Goal: Check status: Check status

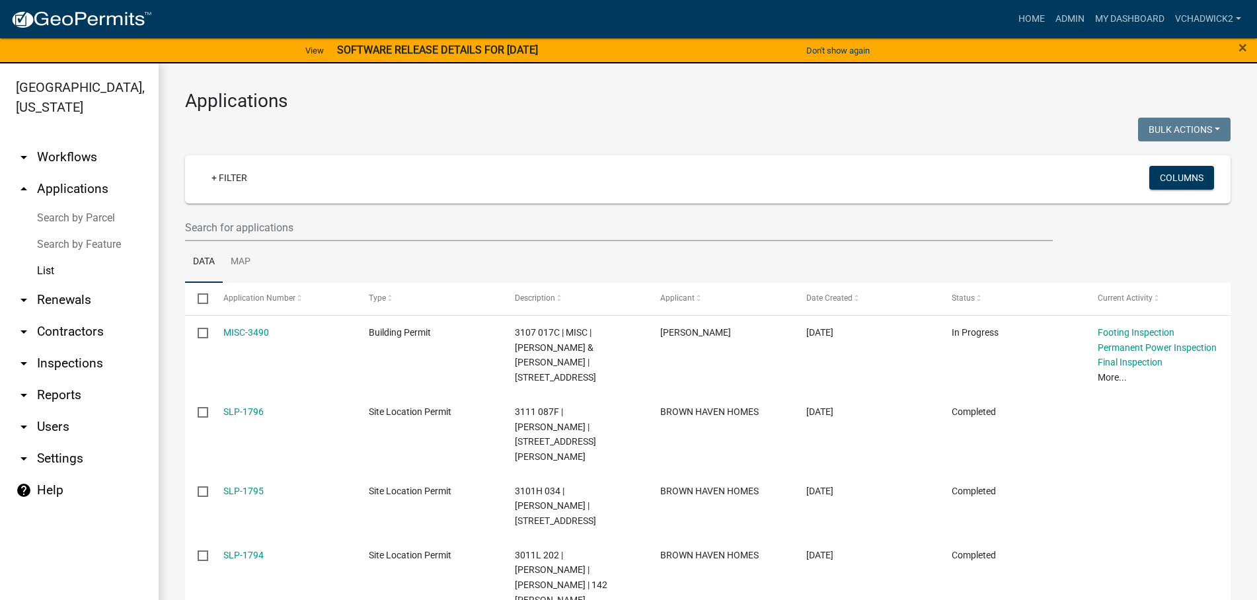
click at [53, 152] on link "arrow_drop_down Workflows" at bounding box center [79, 157] width 159 height 32
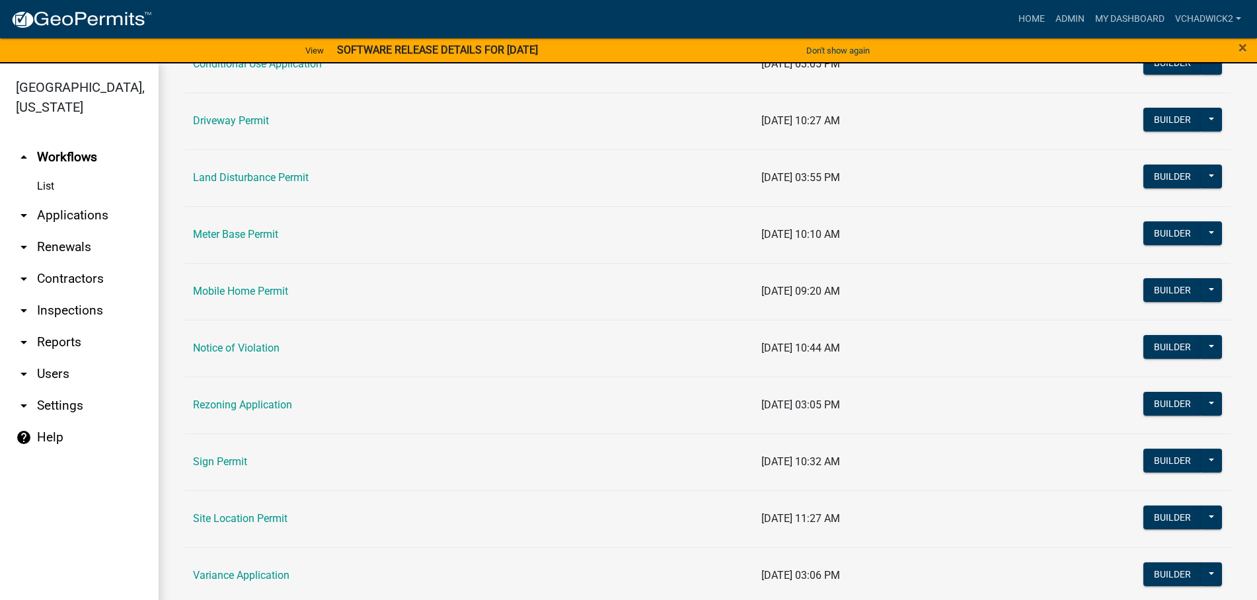
scroll to position [452, 0]
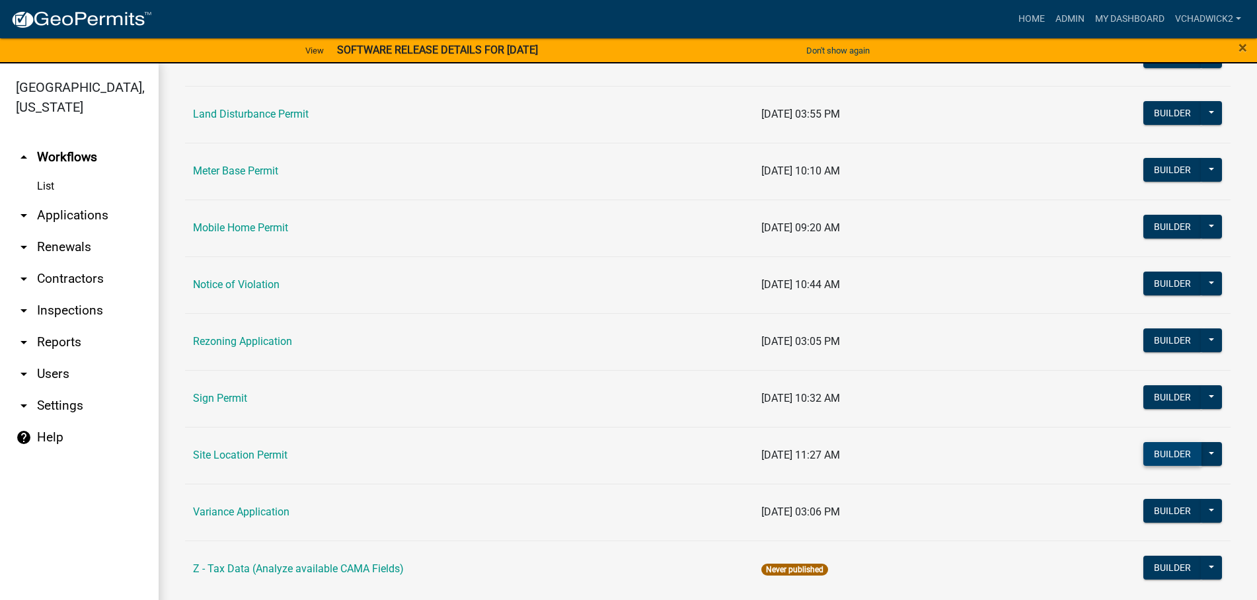
click at [1170, 454] on button "Builder" at bounding box center [1172, 454] width 58 height 24
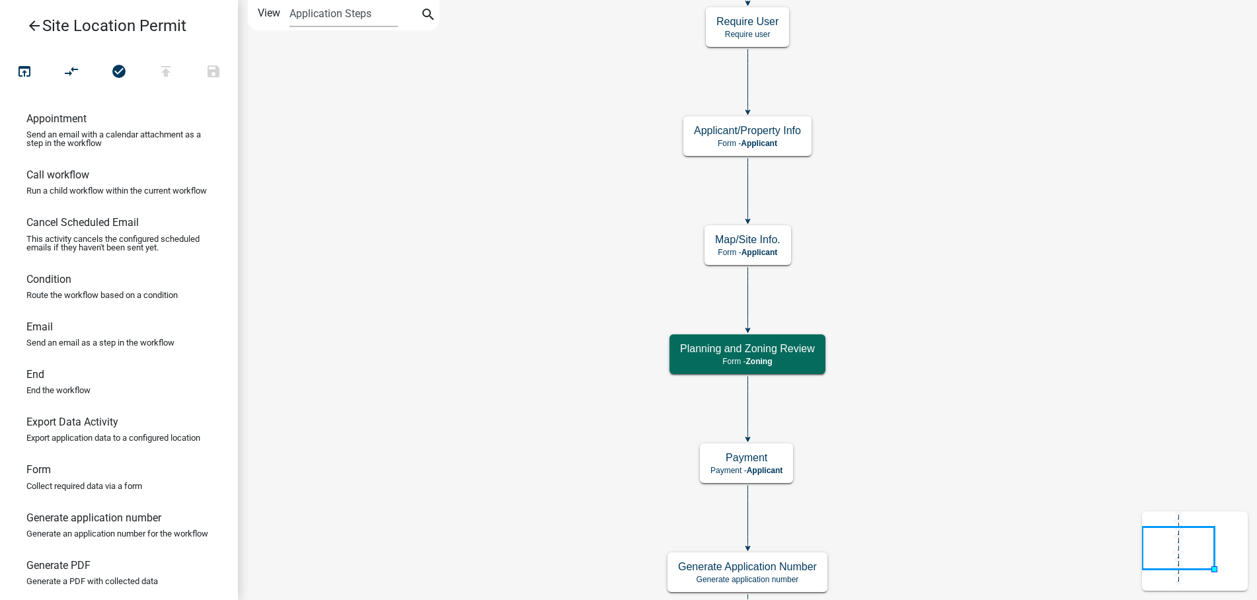
click at [34, 22] on icon "arrow_back" at bounding box center [34, 27] width 16 height 19
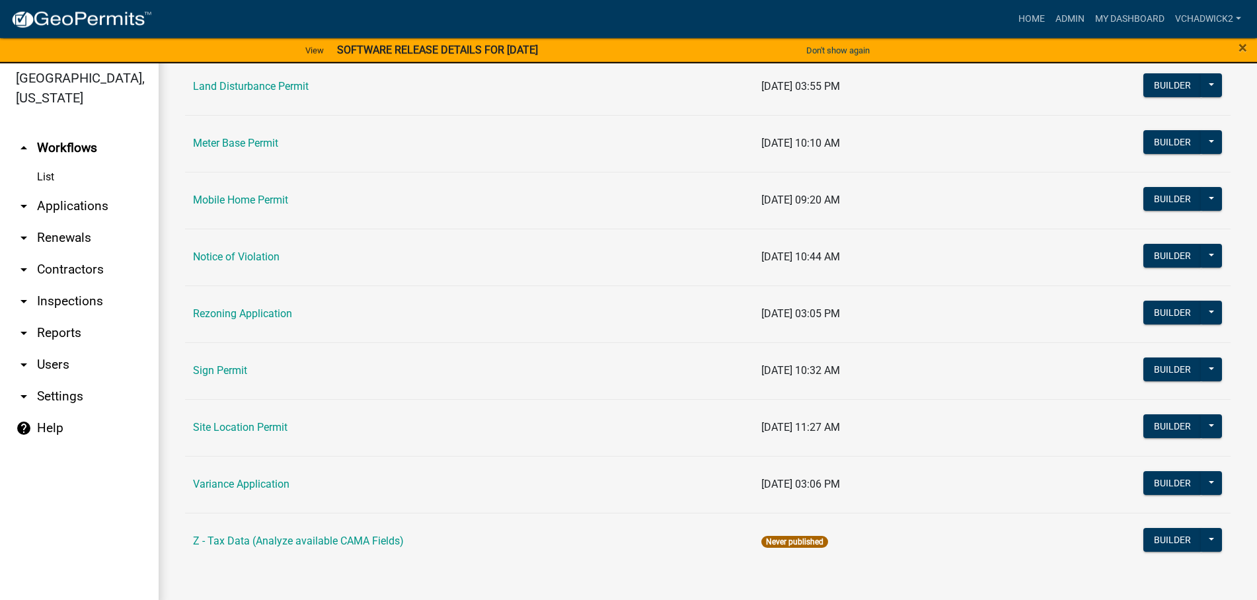
scroll to position [16, 0]
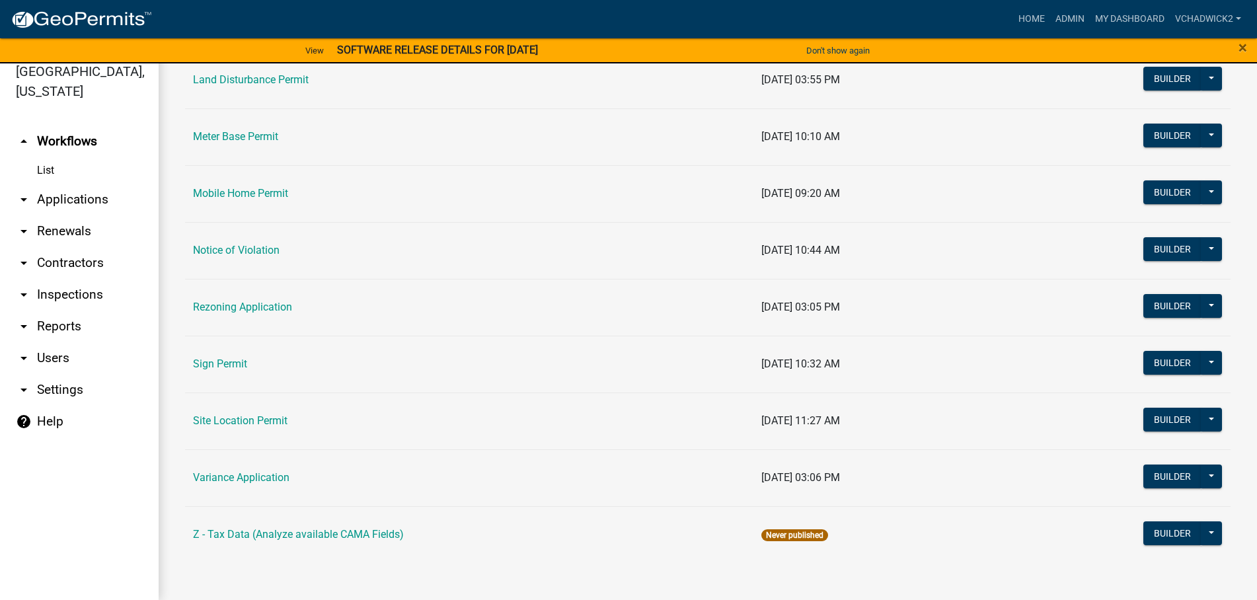
click at [45, 170] on link "List" at bounding box center [79, 170] width 159 height 26
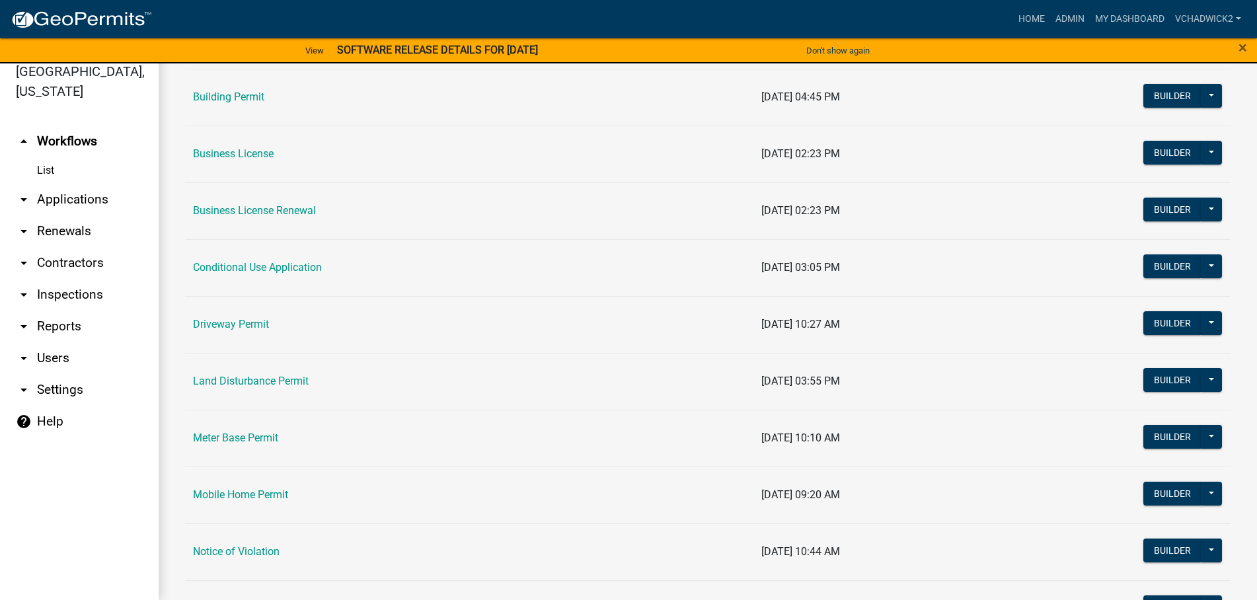
scroll to position [0, 0]
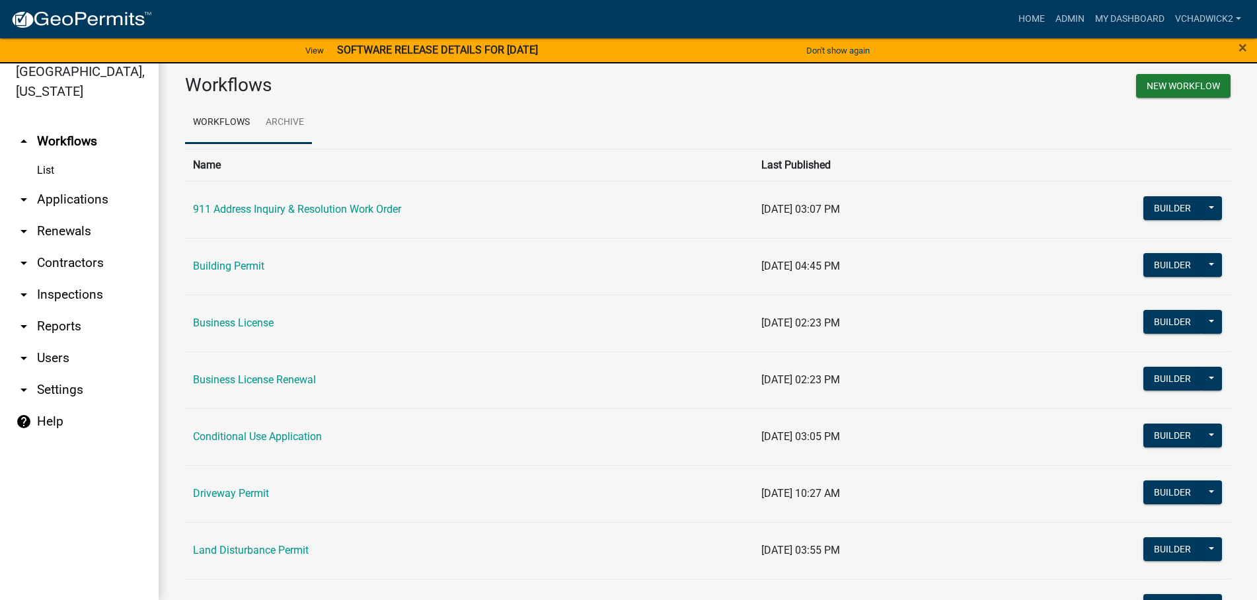
click at [281, 119] on link "Archive" at bounding box center [285, 123] width 54 height 42
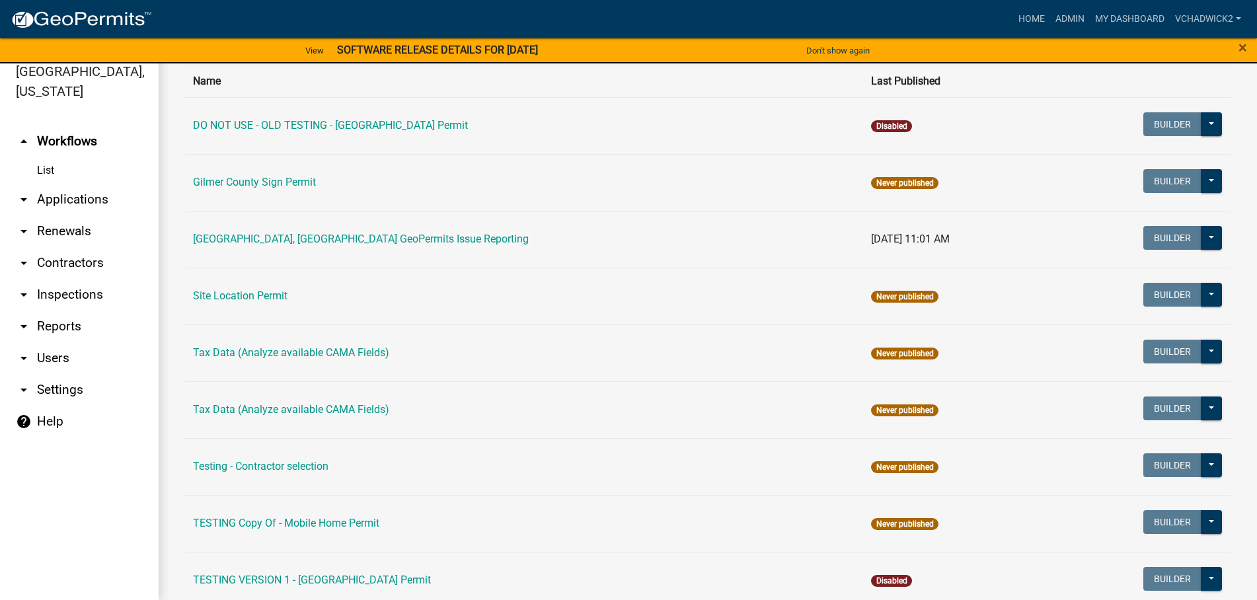
scroll to position [130, 0]
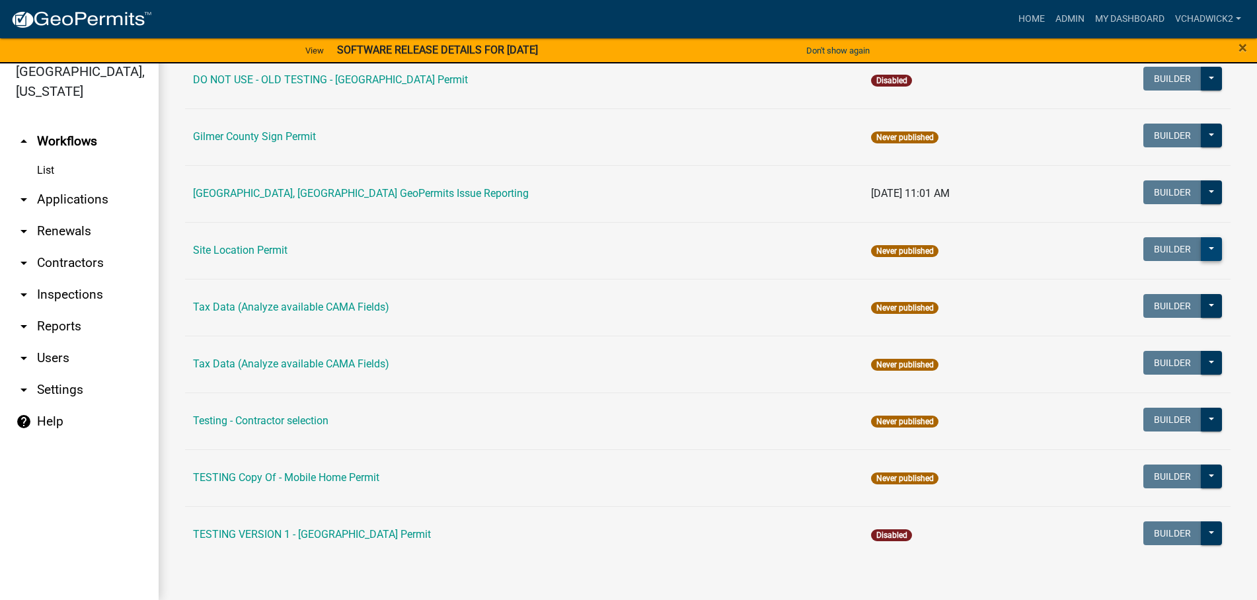
click at [1211, 249] on button at bounding box center [1211, 249] width 21 height 24
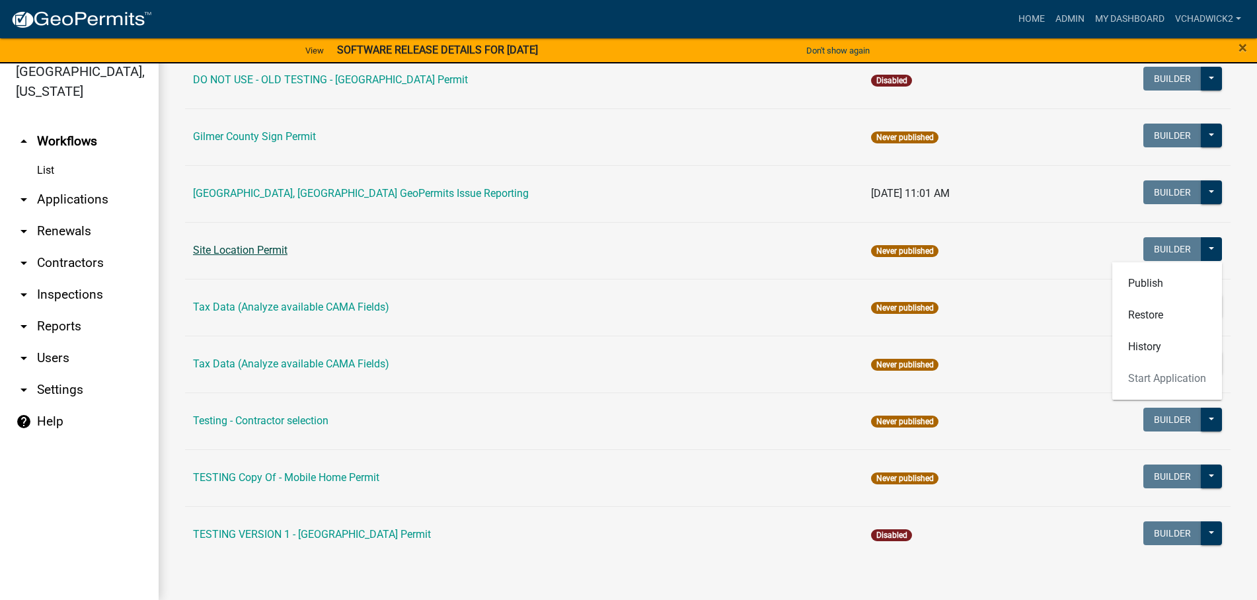
click at [225, 251] on link "Site Location Permit" at bounding box center [240, 250] width 94 height 13
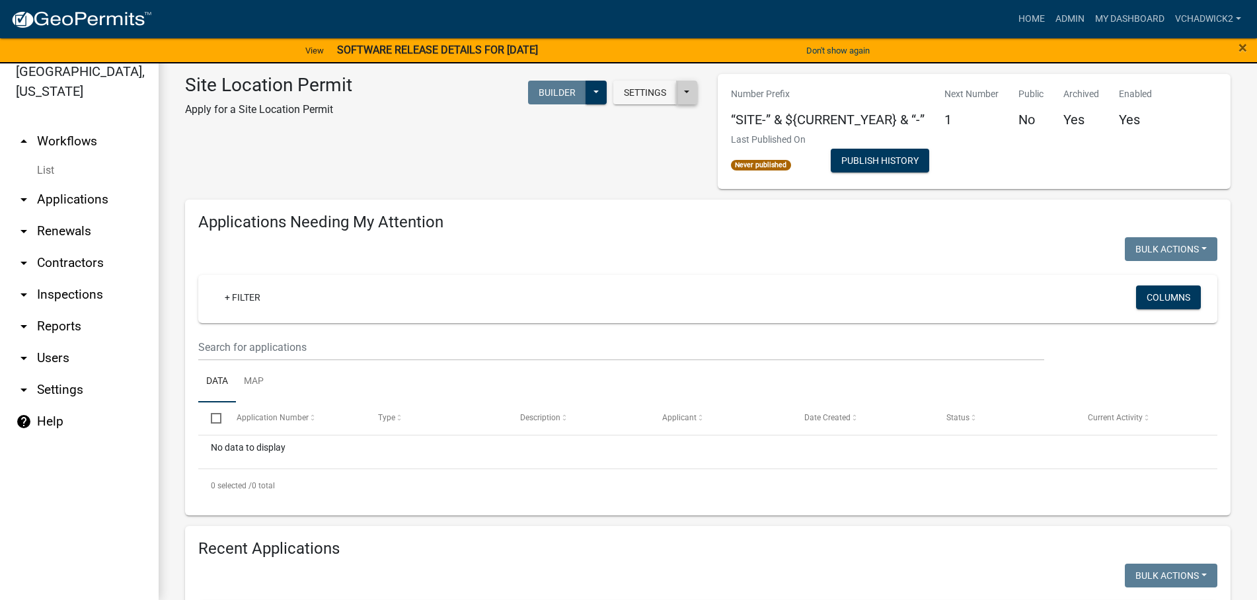
click at [684, 96] on button at bounding box center [686, 93] width 21 height 24
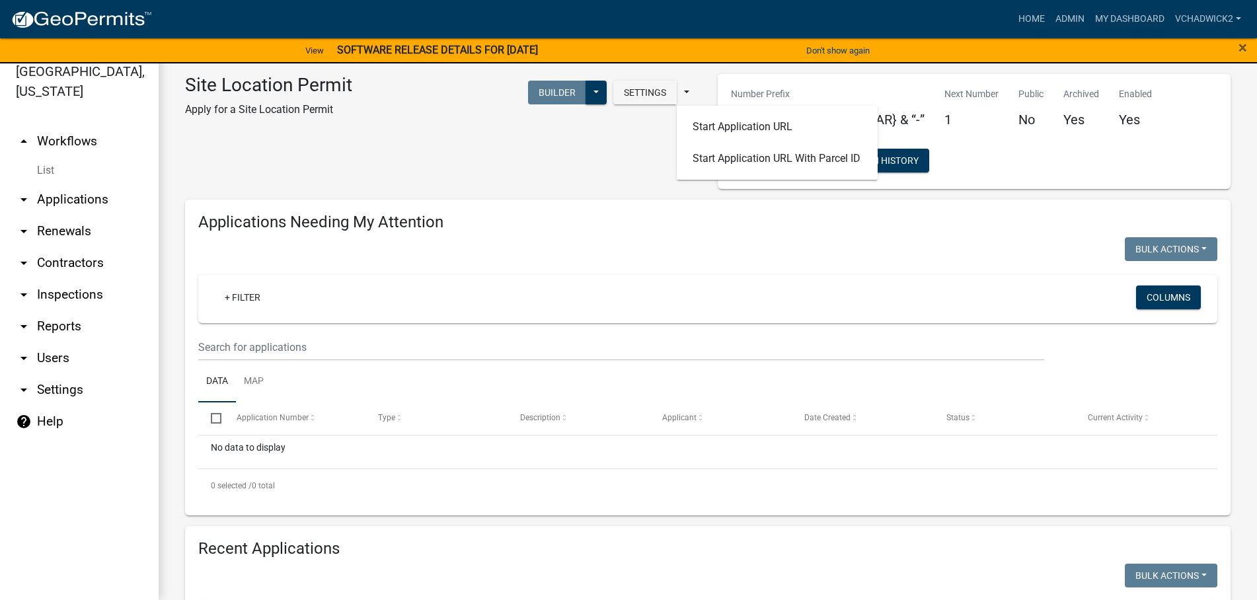
click at [601, 165] on div "Site Location Permit Apply for a Site Location Permit Settings Start Applicatio…" at bounding box center [441, 131] width 533 height 115
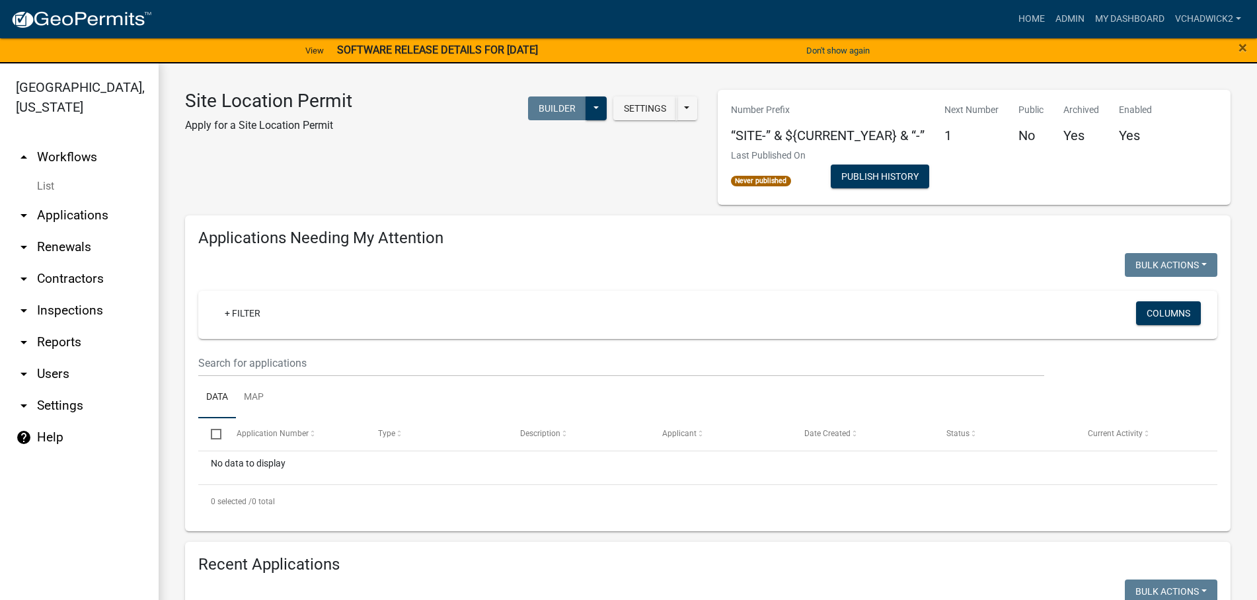
click at [51, 404] on link "arrow_drop_down Settings" at bounding box center [79, 406] width 159 height 32
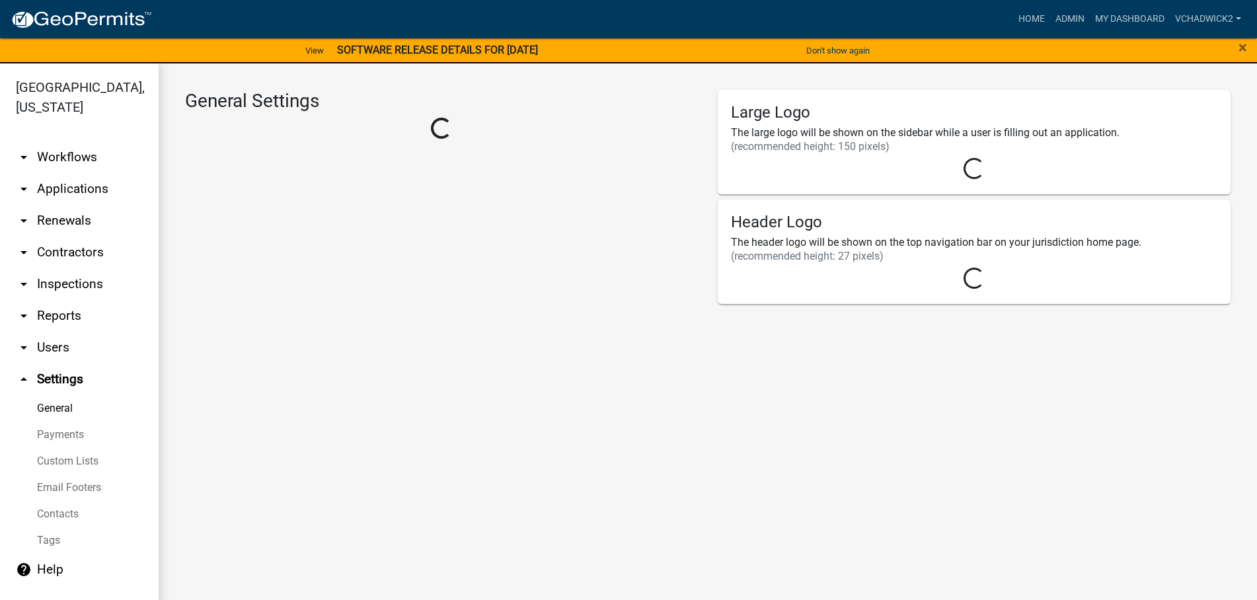
select select "0ff1498b-3324-42e1-960a-a8ff1c07b458"
select select "GA"
select select "Eastern Standard Time"
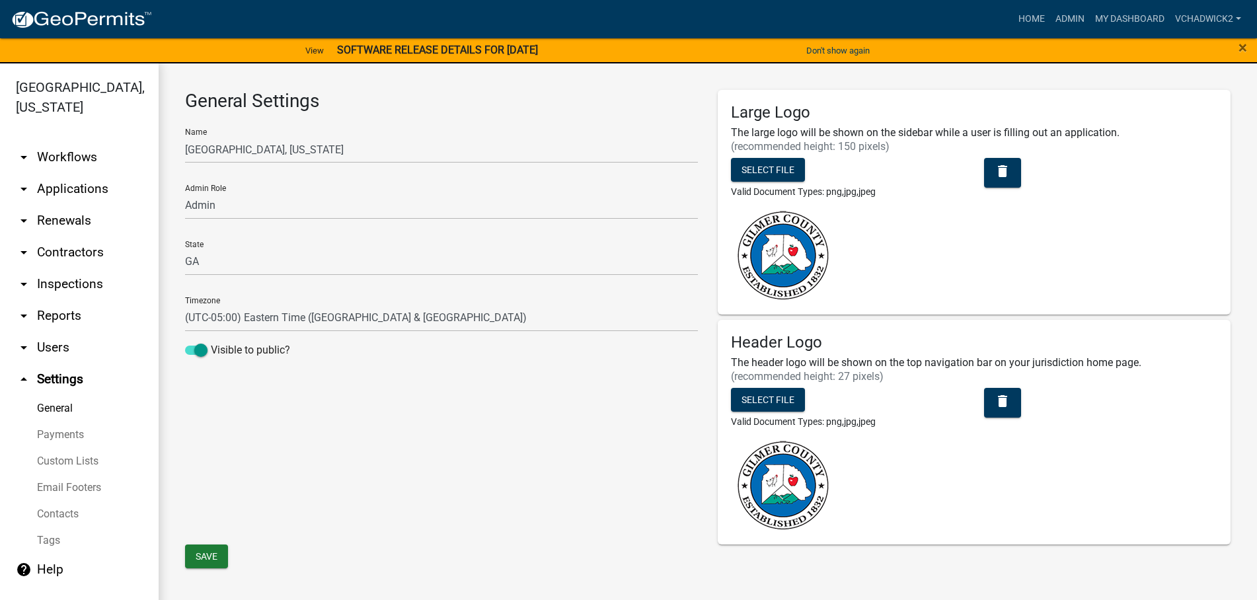
click at [67, 486] on link "Email Footers" at bounding box center [79, 487] width 159 height 26
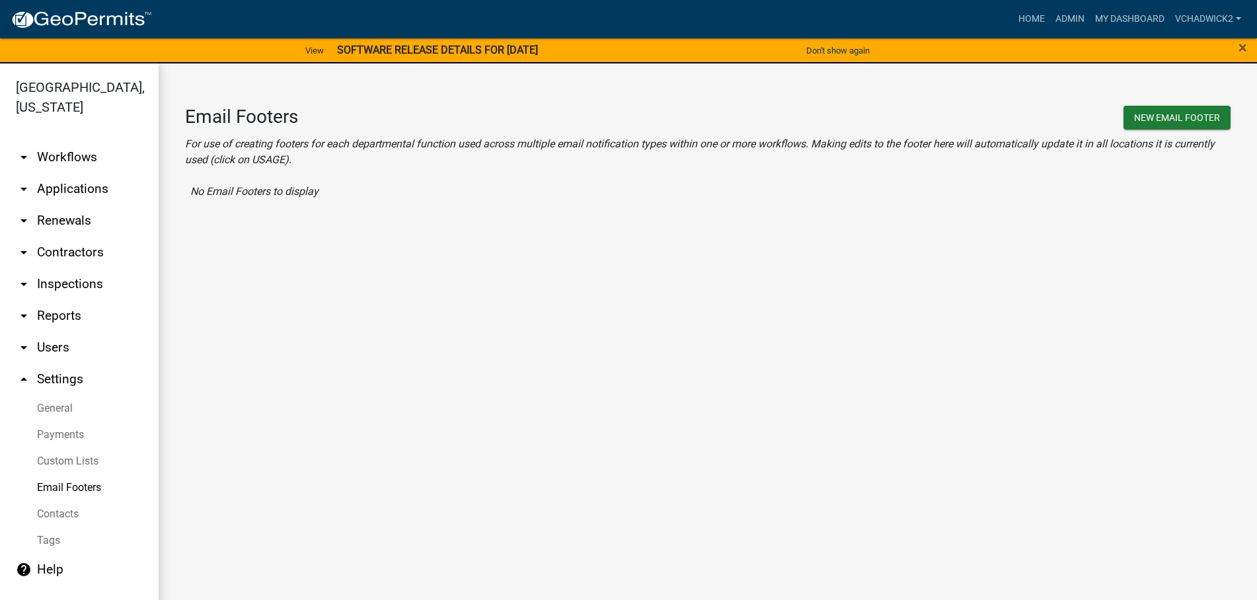
scroll to position [16, 0]
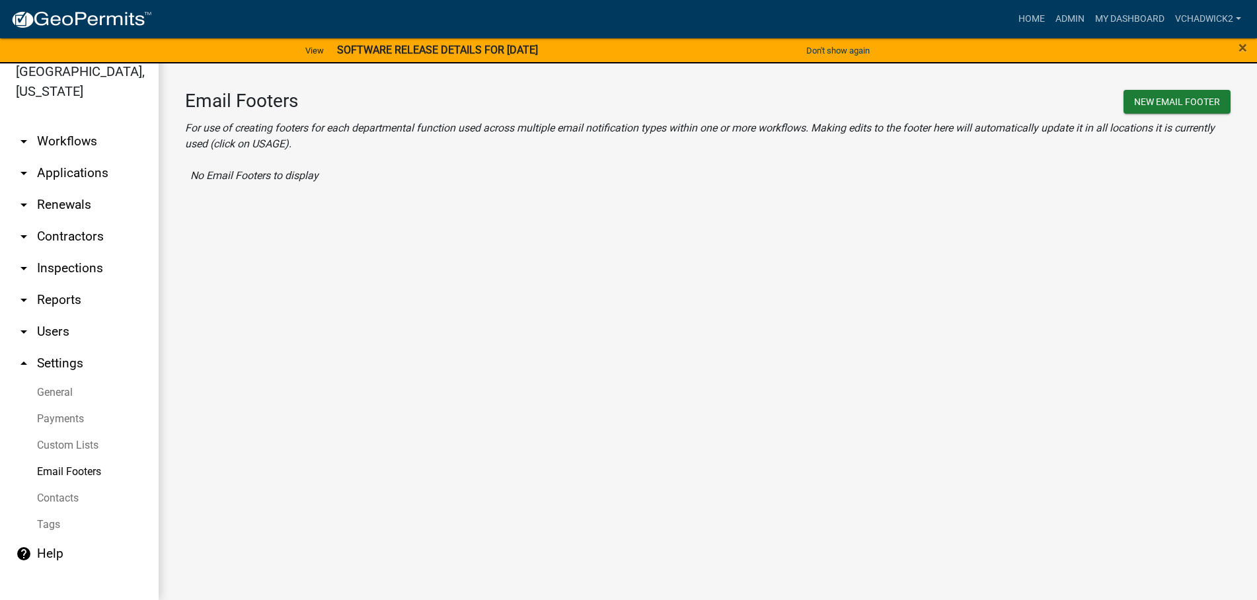
click at [65, 492] on link "Contacts" at bounding box center [79, 498] width 159 height 26
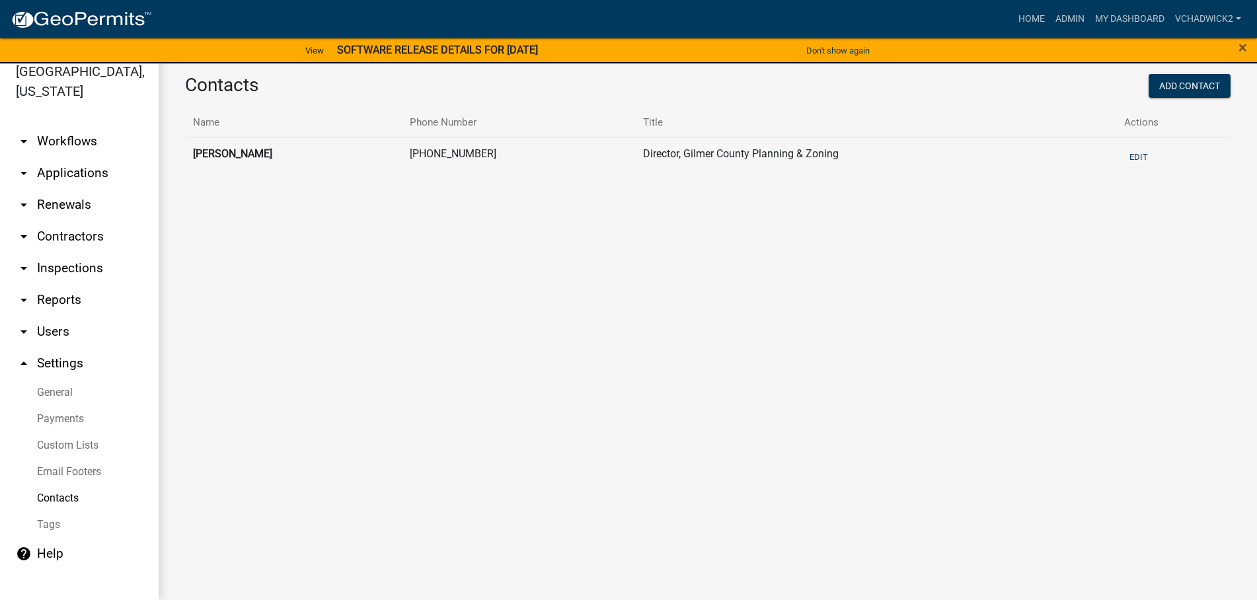
click at [48, 517] on link "Tags" at bounding box center [79, 524] width 159 height 26
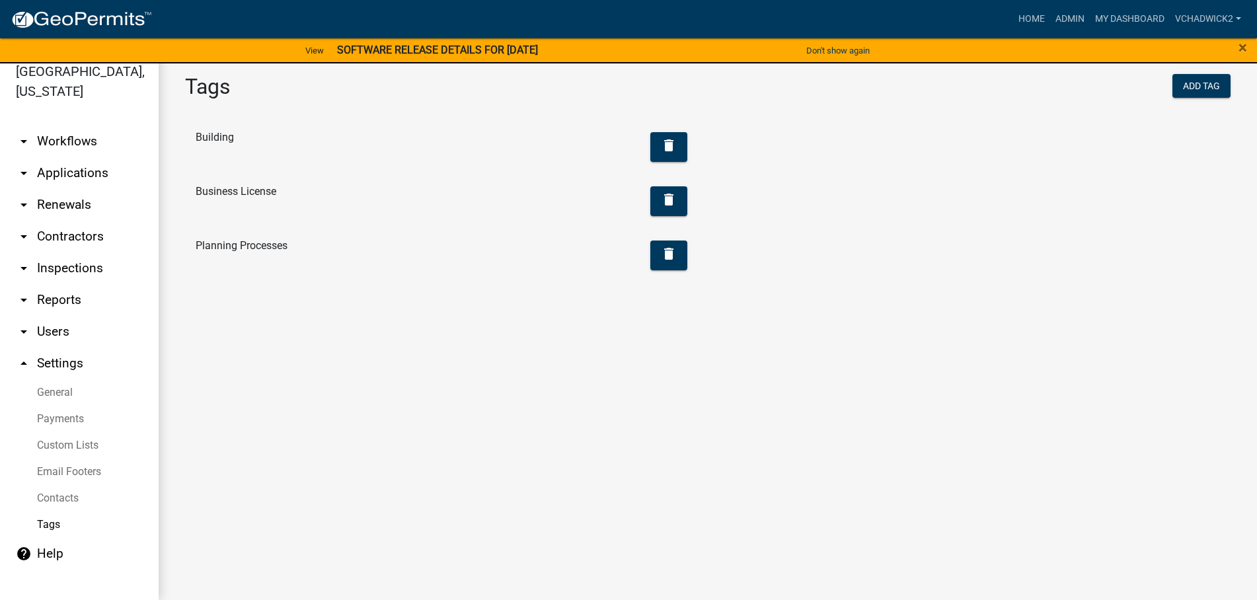
click at [63, 293] on link "arrow_drop_down Reports" at bounding box center [79, 300] width 159 height 32
select select "0: null"
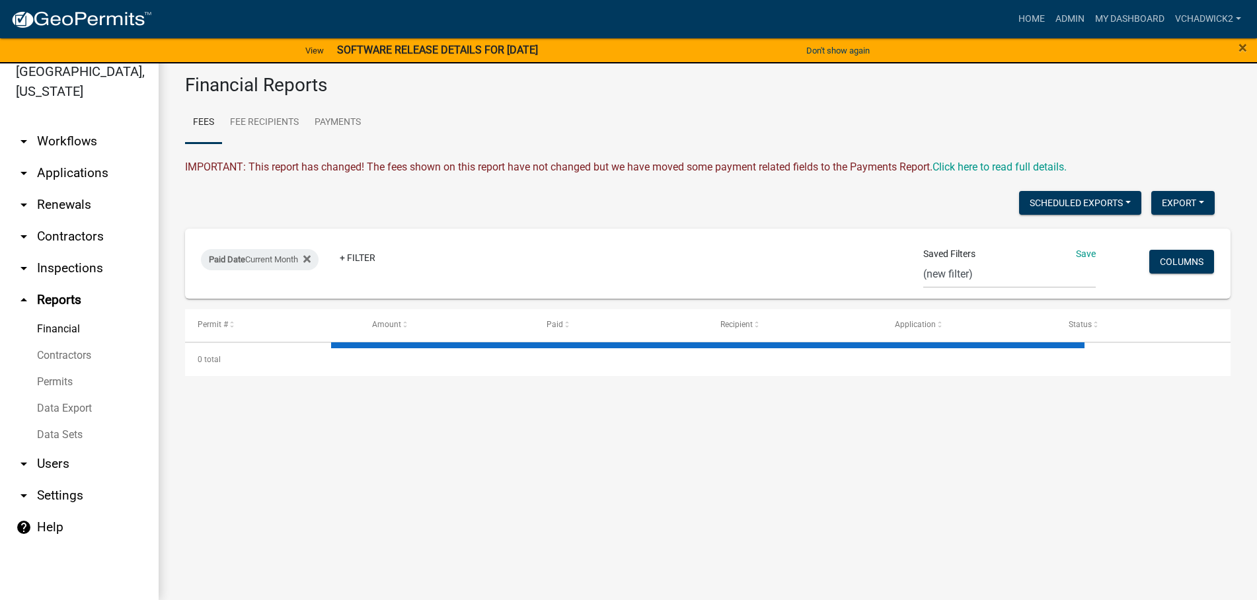
click at [51, 381] on link "Permits" at bounding box center [79, 382] width 159 height 26
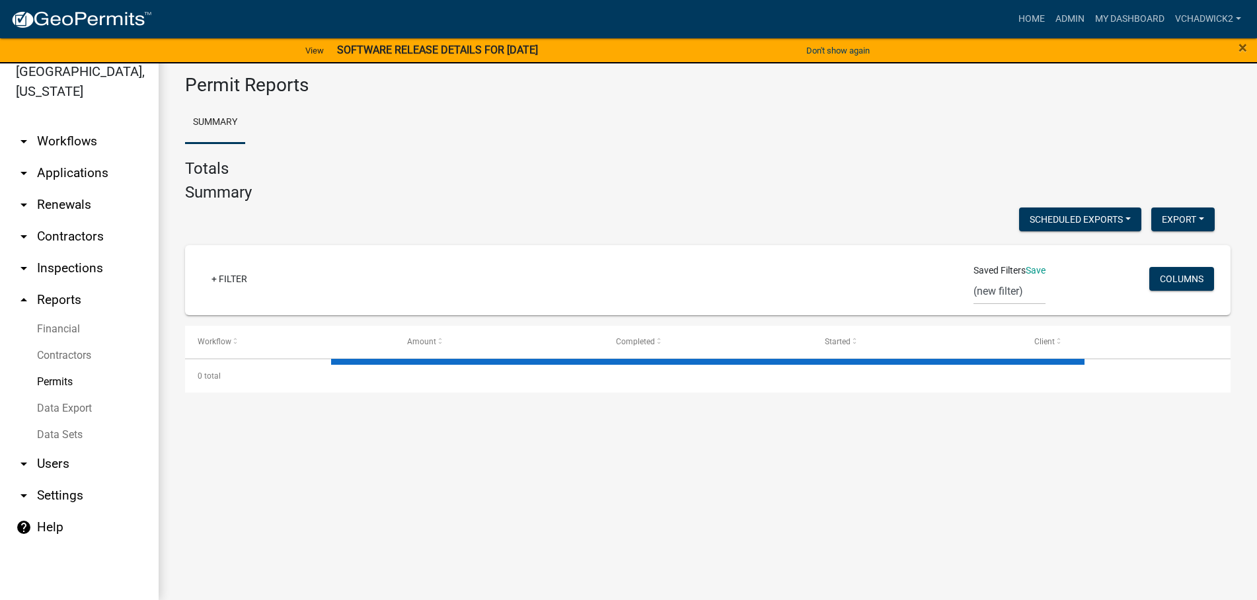
click at [50, 406] on link "Data Export" at bounding box center [79, 408] width 159 height 26
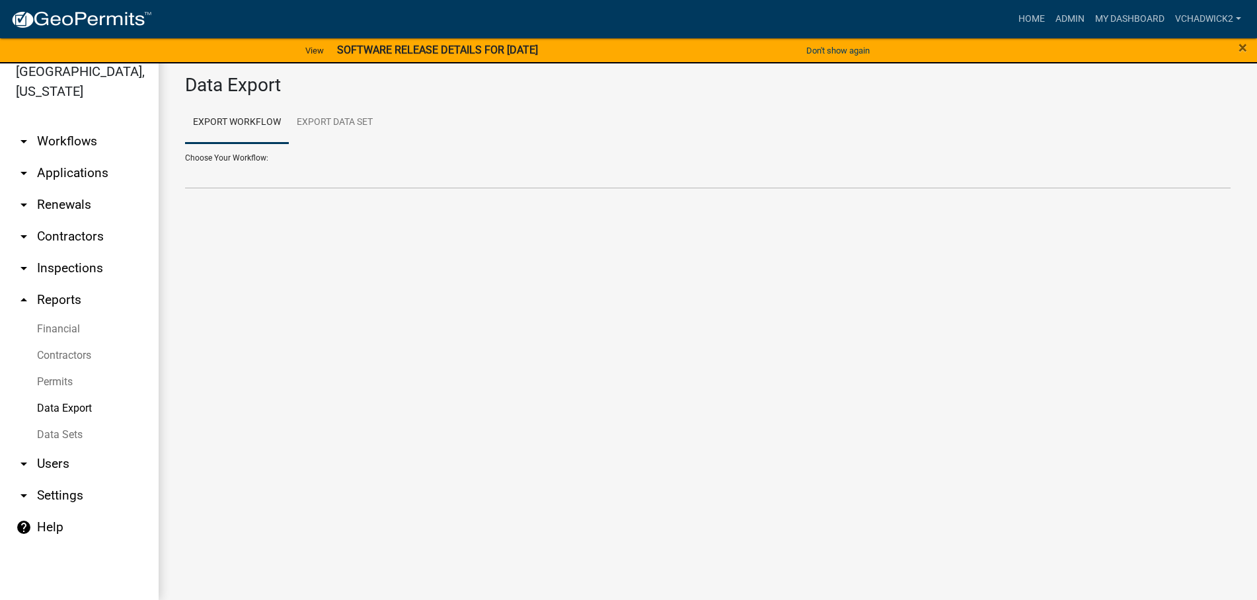
click at [48, 430] on link "Data Sets" at bounding box center [79, 435] width 159 height 26
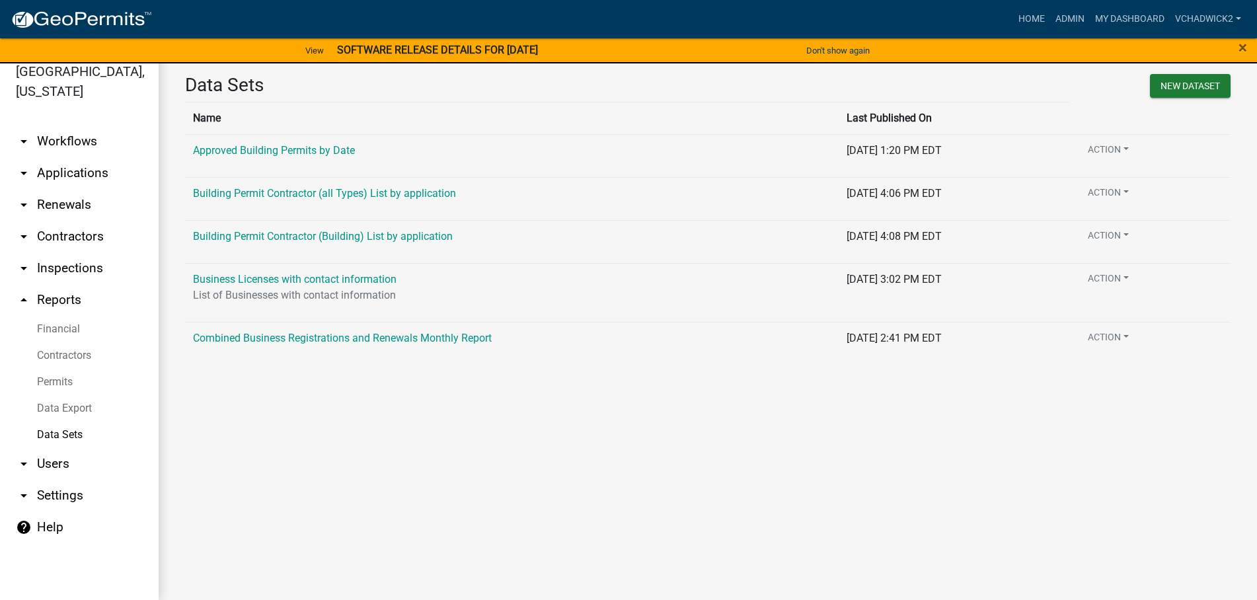
click at [44, 491] on link "arrow_drop_down Settings" at bounding box center [79, 496] width 159 height 32
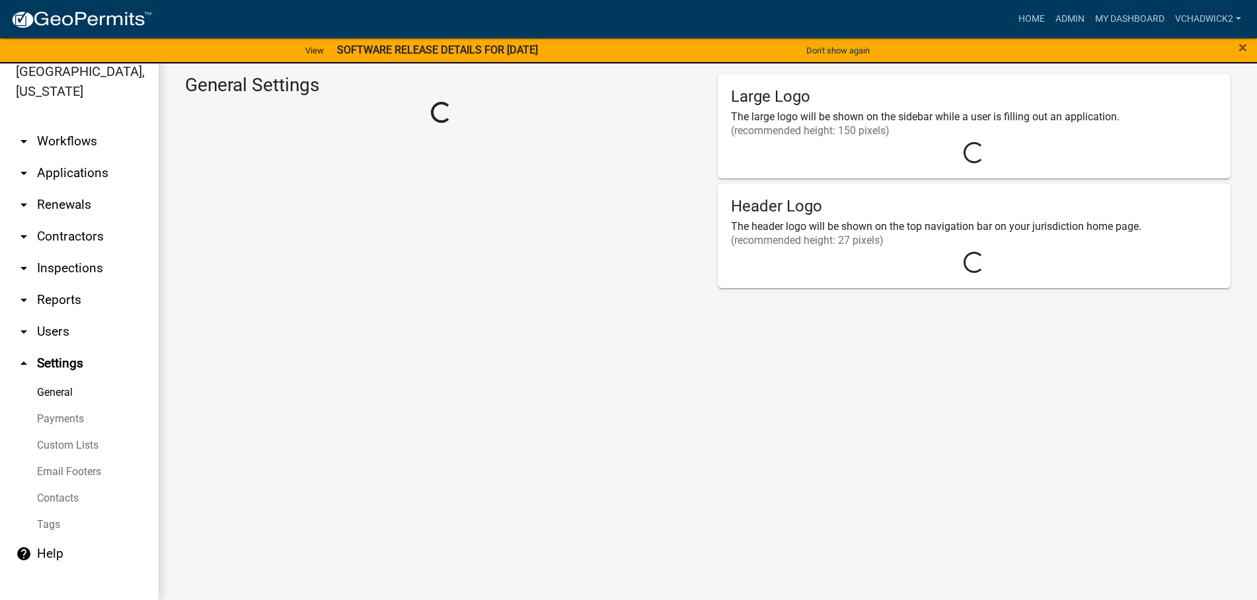
select select "0ff1498b-3324-42e1-960a-a8ff1c07b458"
select select "GA"
select select "Eastern Standard Time"
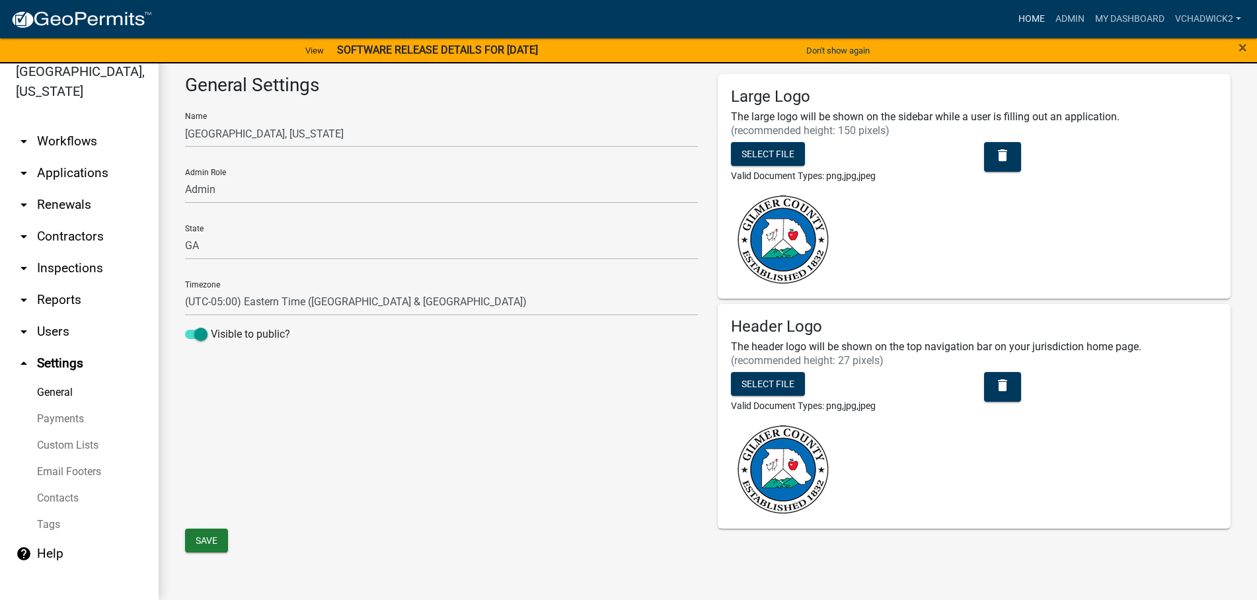
click at [1029, 15] on link "Home" at bounding box center [1031, 19] width 37 height 25
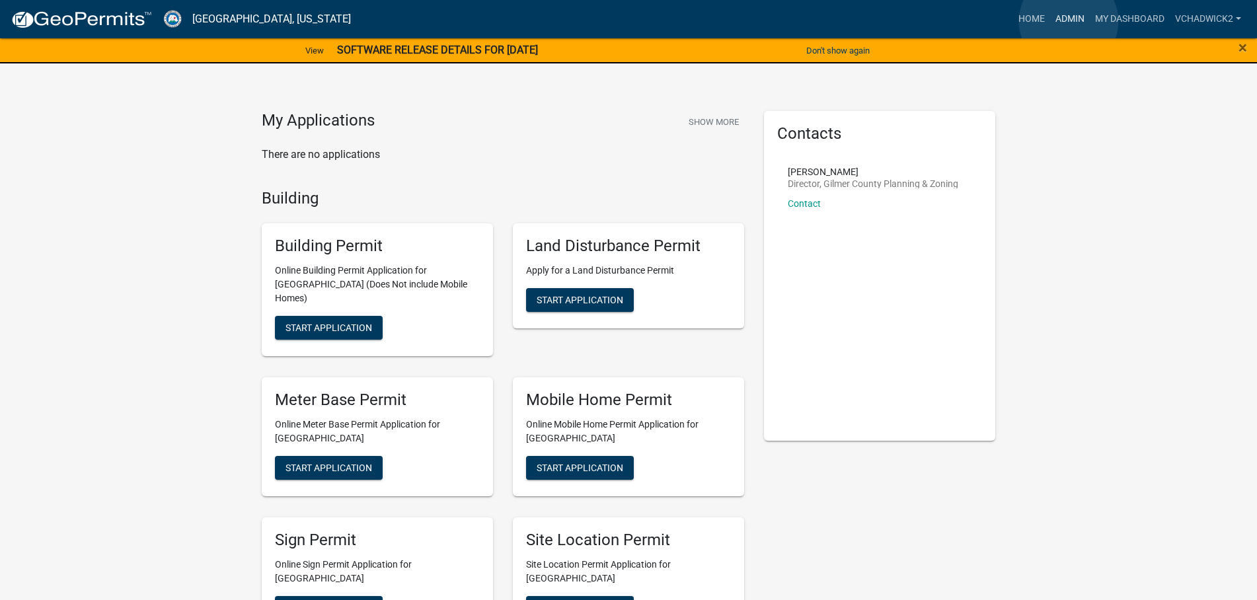
click at [1068, 21] on link "Admin" at bounding box center [1070, 19] width 40 height 25
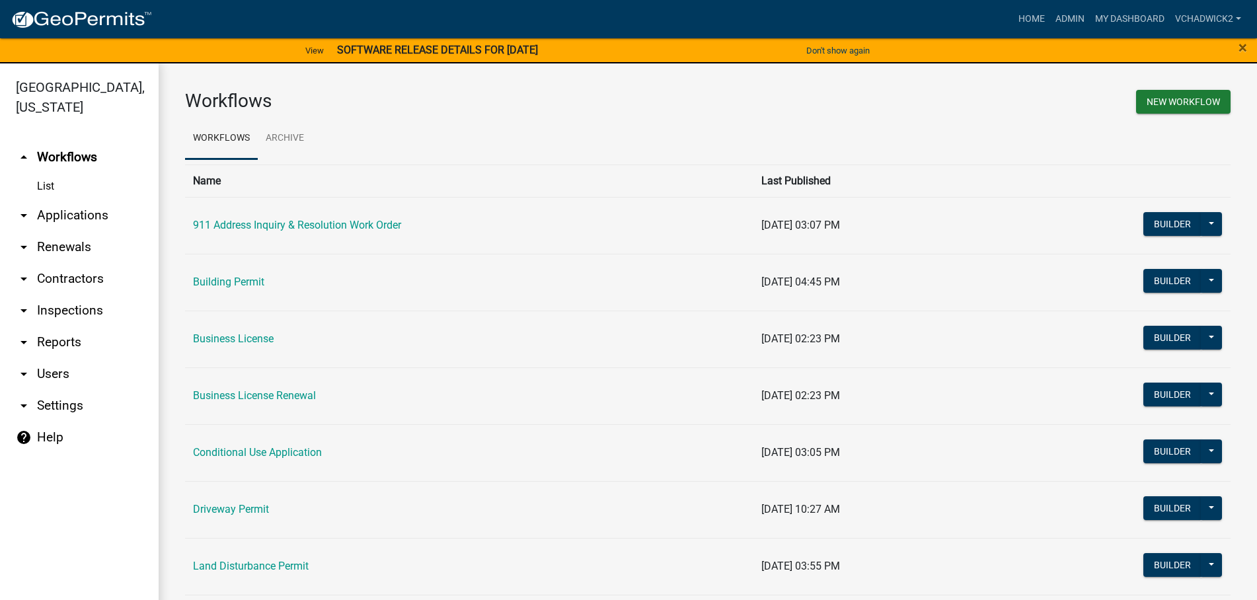
drag, startPoint x: 75, startPoint y: 217, endPoint x: 21, endPoint y: 228, distance: 55.3
click at [73, 217] on link "arrow_drop_down Applications" at bounding box center [79, 216] width 159 height 32
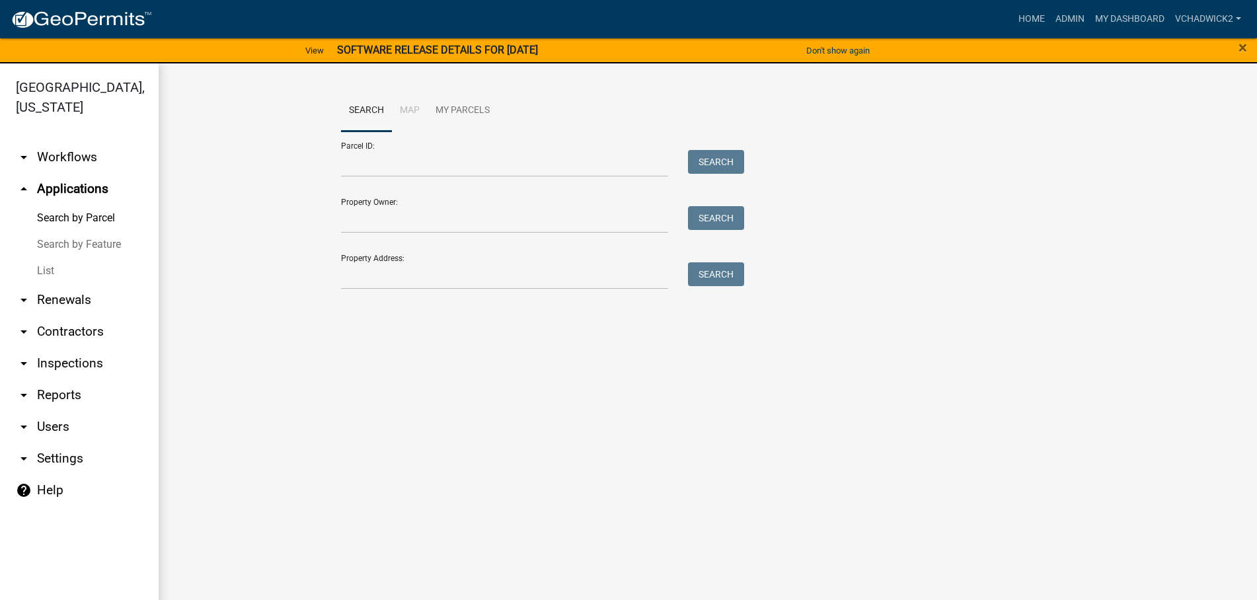
click at [43, 269] on link "List" at bounding box center [79, 271] width 159 height 26
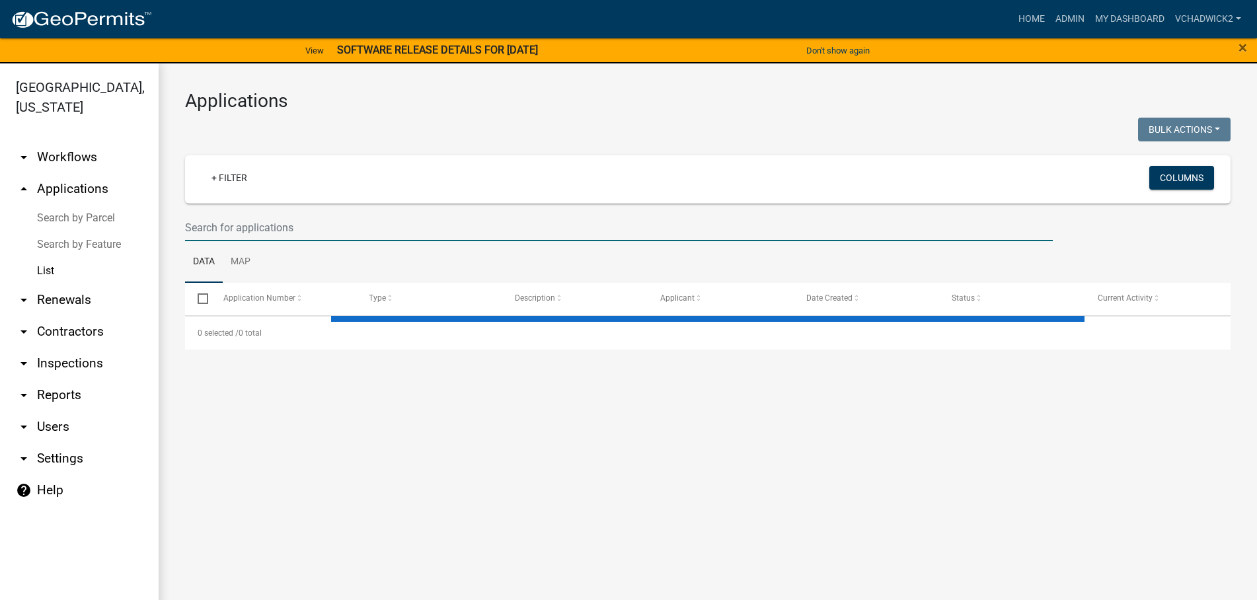
click at [296, 233] on input "text" at bounding box center [619, 227] width 868 height 27
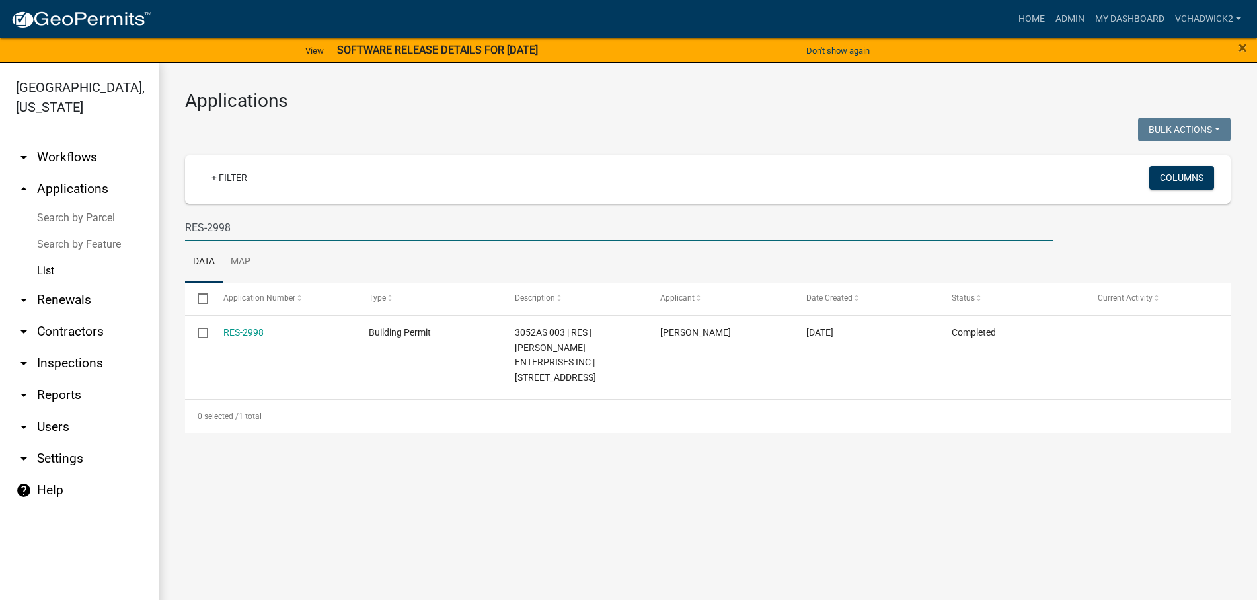
type input "RES-2998"
click at [235, 330] on link "RES-2998" at bounding box center [243, 332] width 40 height 11
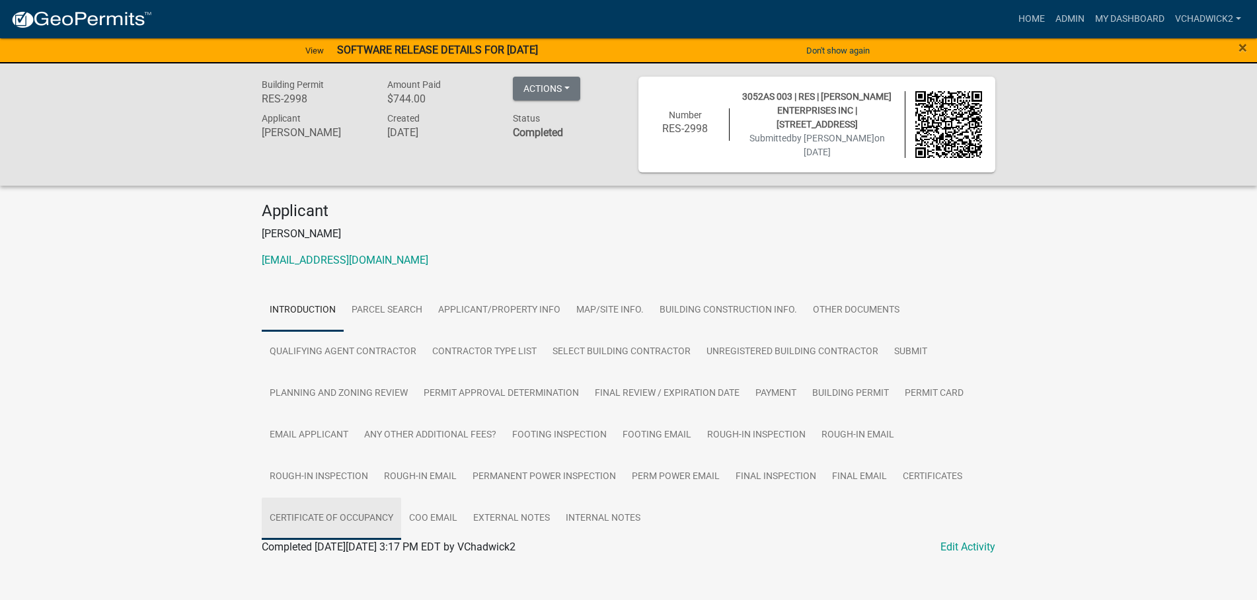
click at [305, 514] on link "Certificate of Occupancy" at bounding box center [331, 519] width 139 height 42
click at [315, 563] on link "Certificate of Occupancy" at bounding box center [319, 562] width 114 height 13
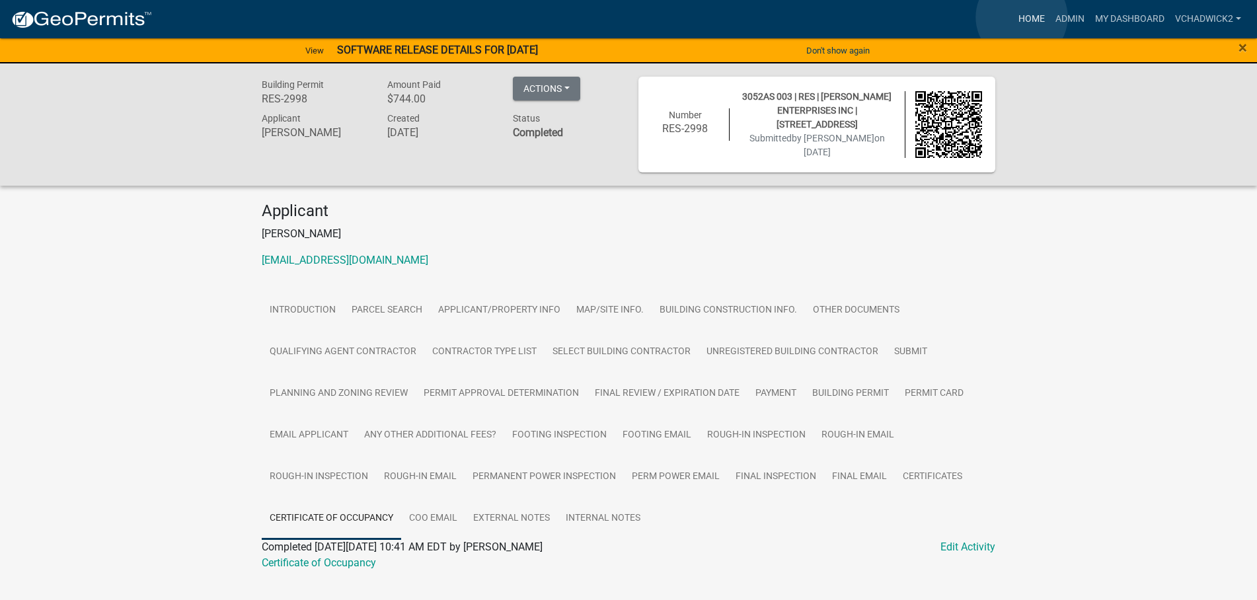
click at [1022, 17] on link "Home" at bounding box center [1031, 19] width 37 height 25
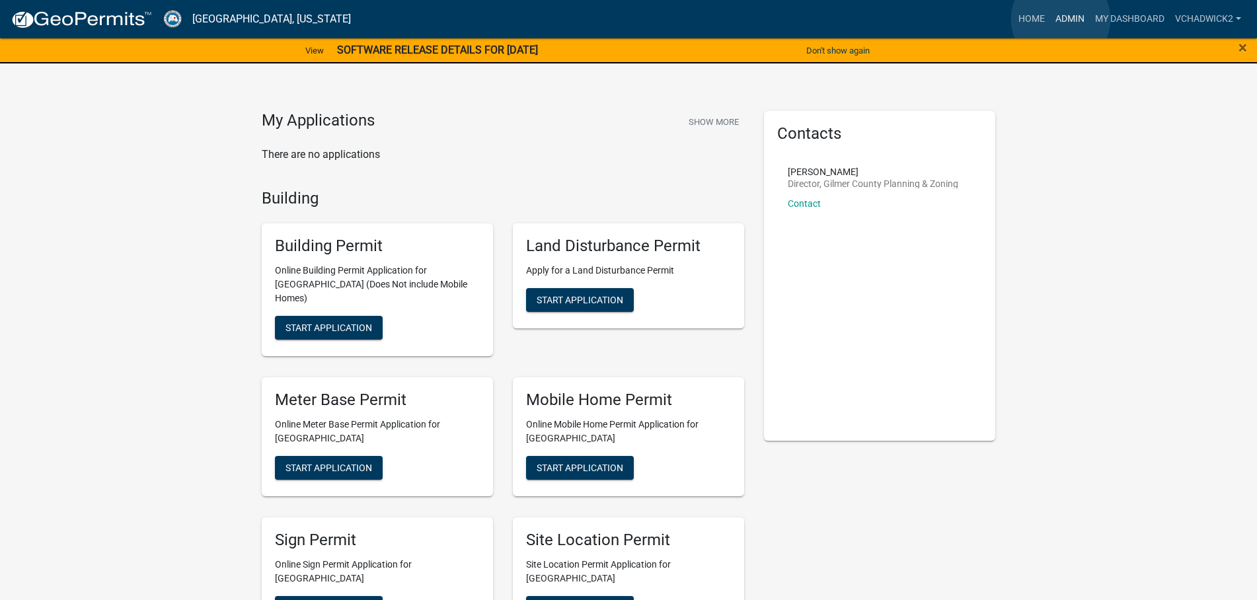
click at [1061, 19] on link "Admin" at bounding box center [1070, 19] width 40 height 25
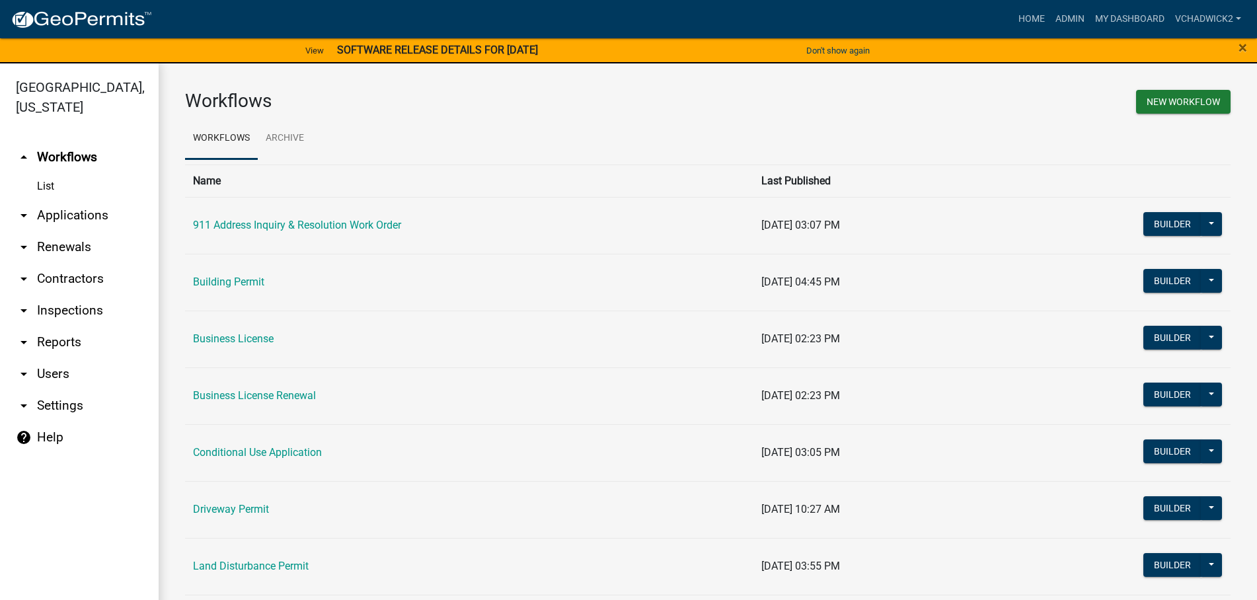
click at [66, 215] on link "arrow_drop_down Applications" at bounding box center [79, 216] width 159 height 32
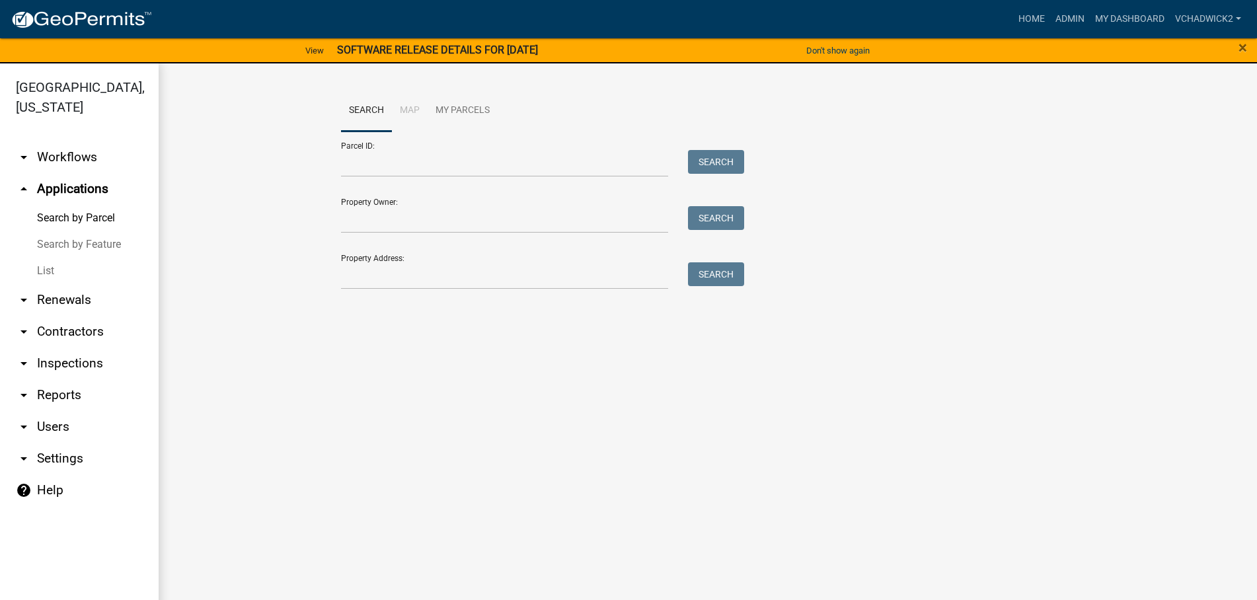
click at [46, 270] on link "List" at bounding box center [79, 271] width 159 height 26
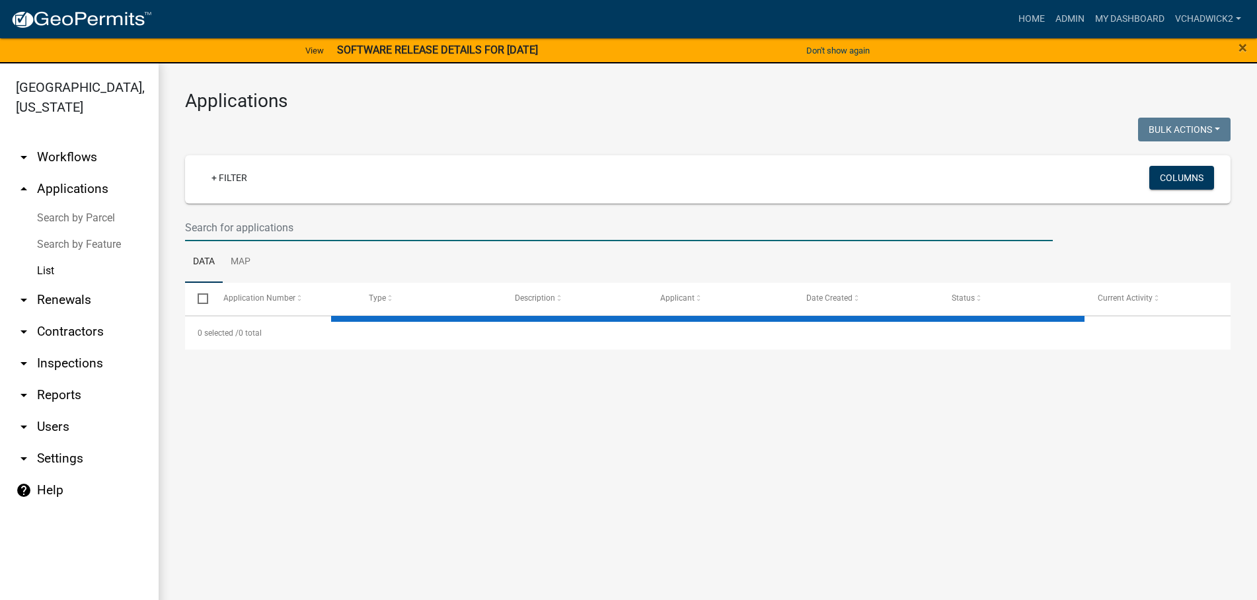
click at [327, 225] on input "text" at bounding box center [619, 227] width 868 height 27
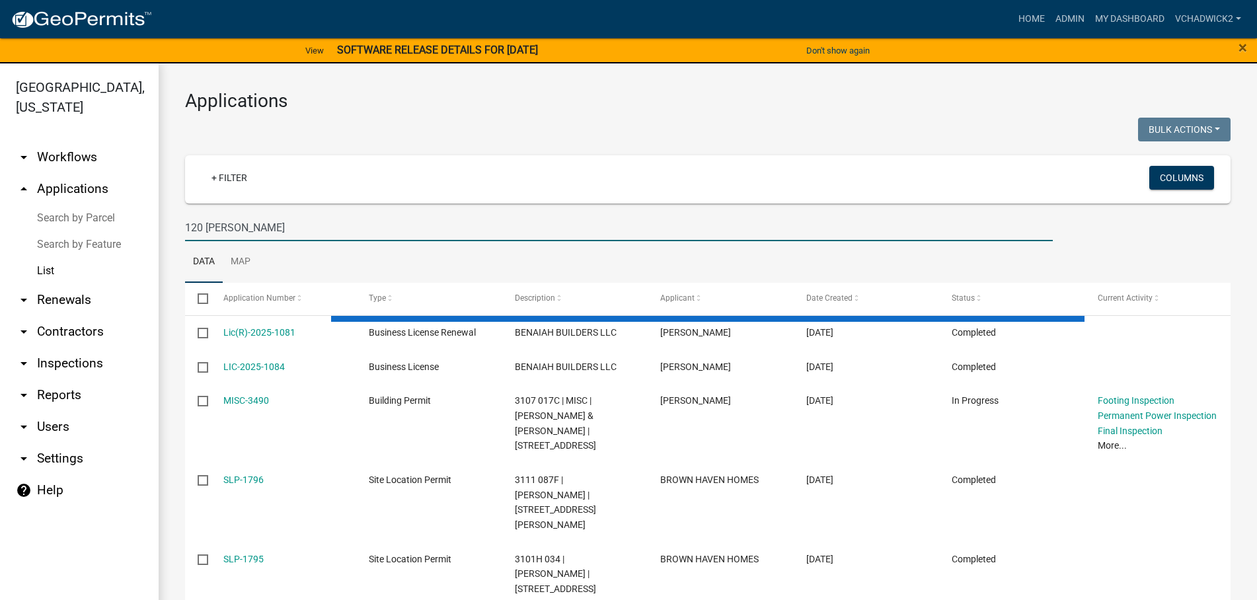
type input "120 WEST"
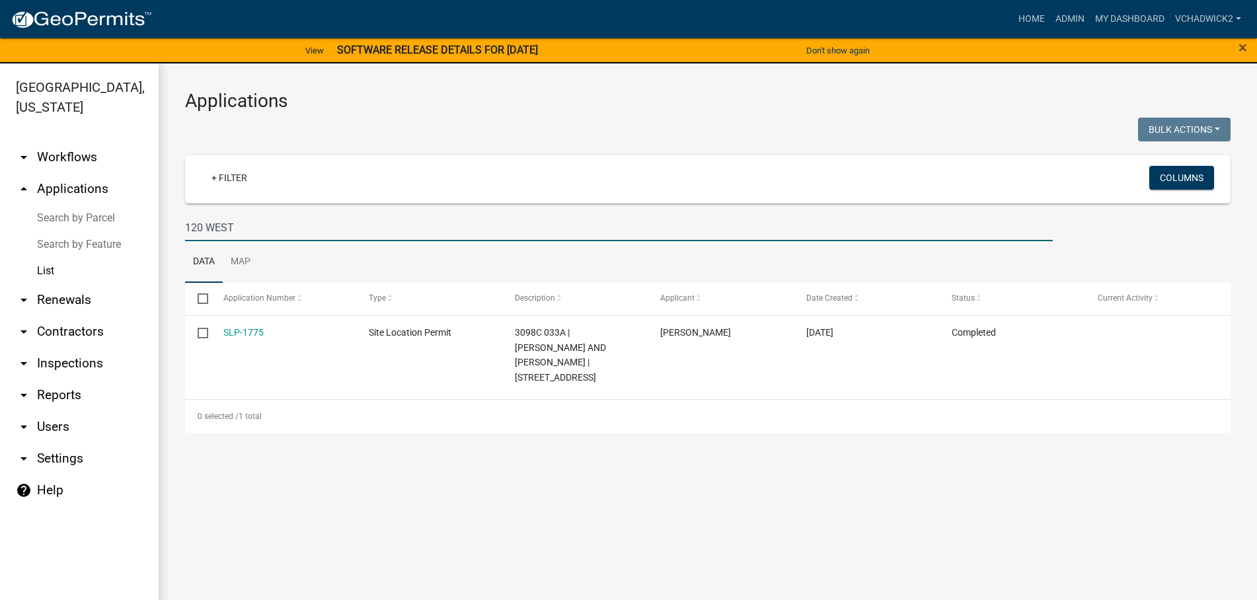
drag, startPoint x: 264, startPoint y: 221, endPoint x: -7, endPoint y: 227, distance: 271.0
click at [185, 227] on input "120 WEST" at bounding box center [619, 227] width 868 height 27
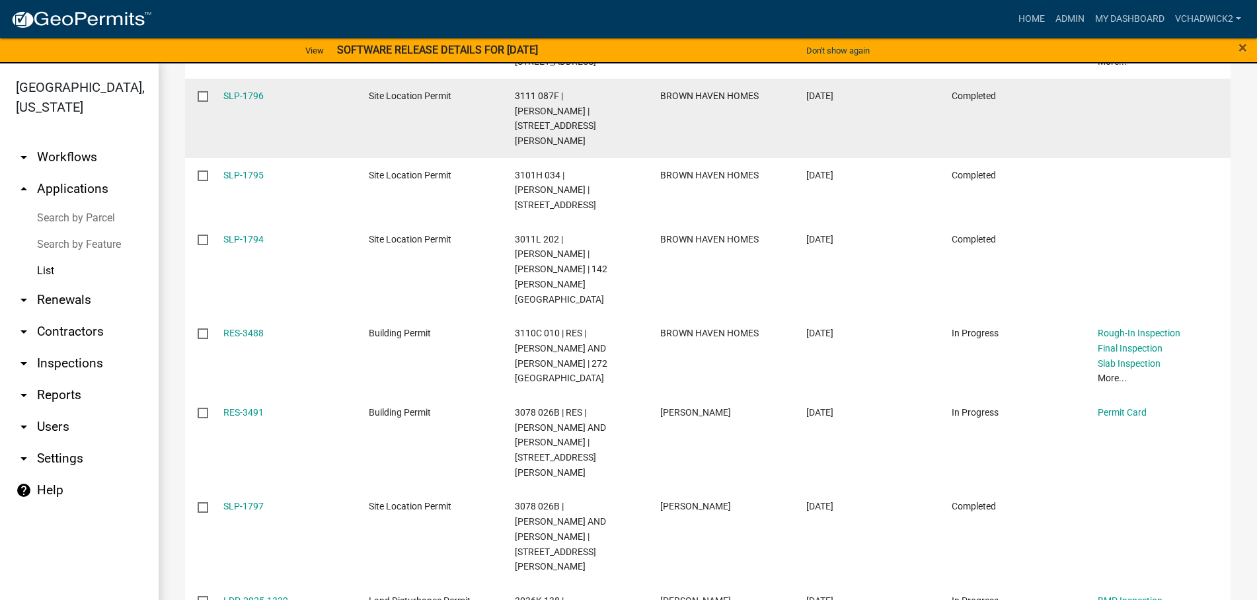
scroll to position [387, 0]
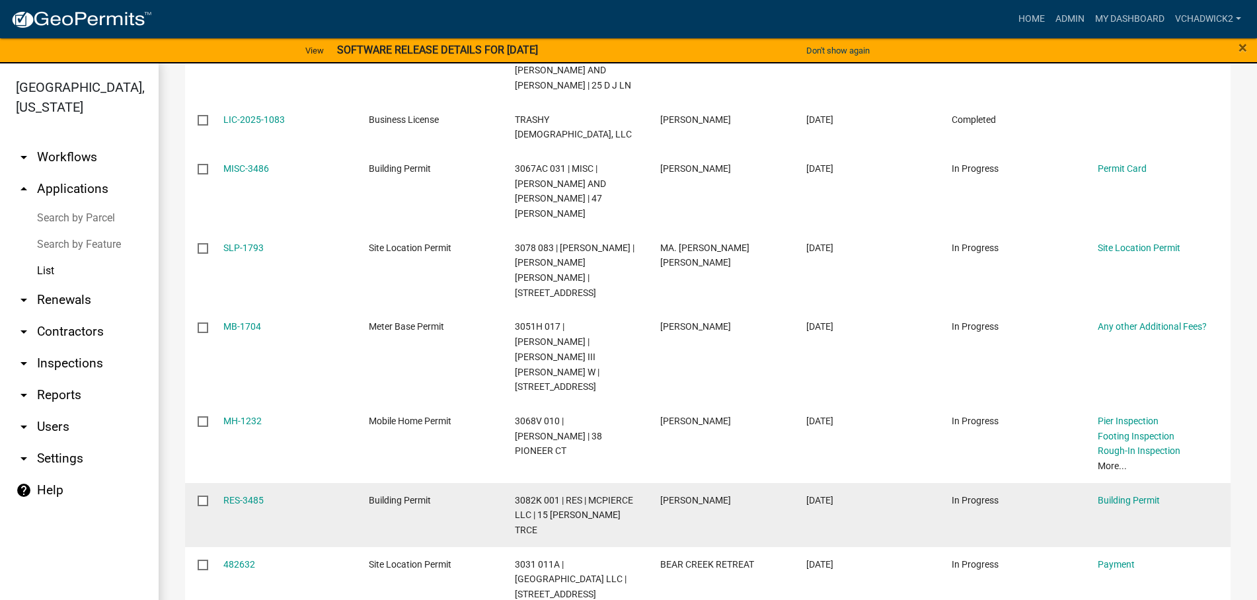
scroll to position [447, 0]
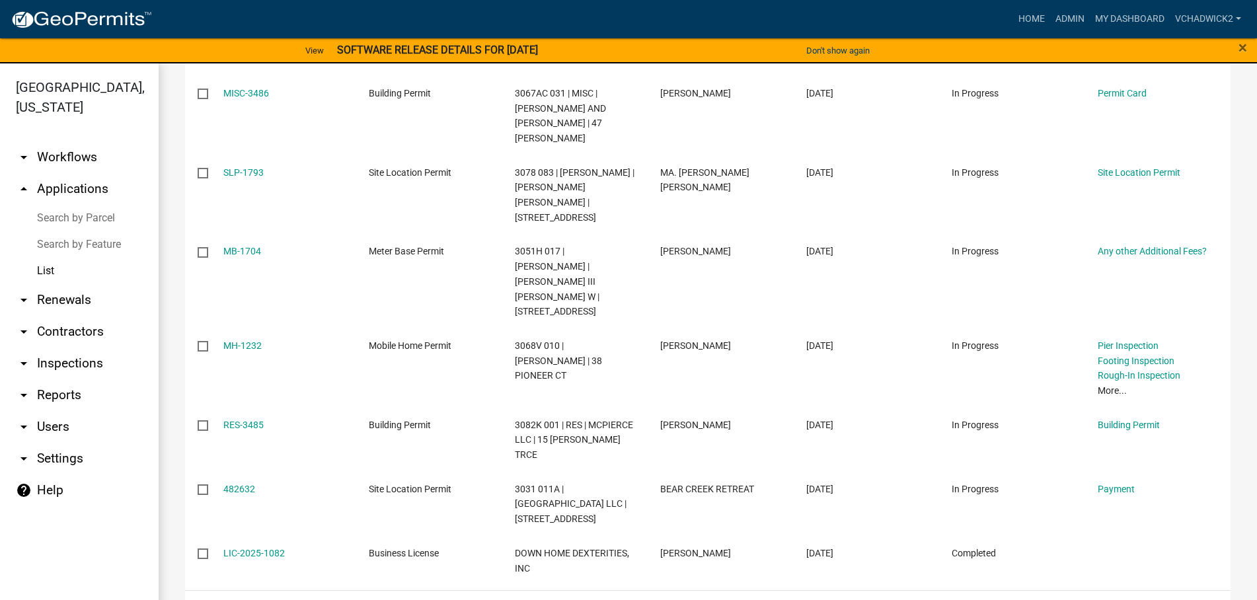
click at [1119, 599] on link "3" at bounding box center [1116, 607] width 16 height 15
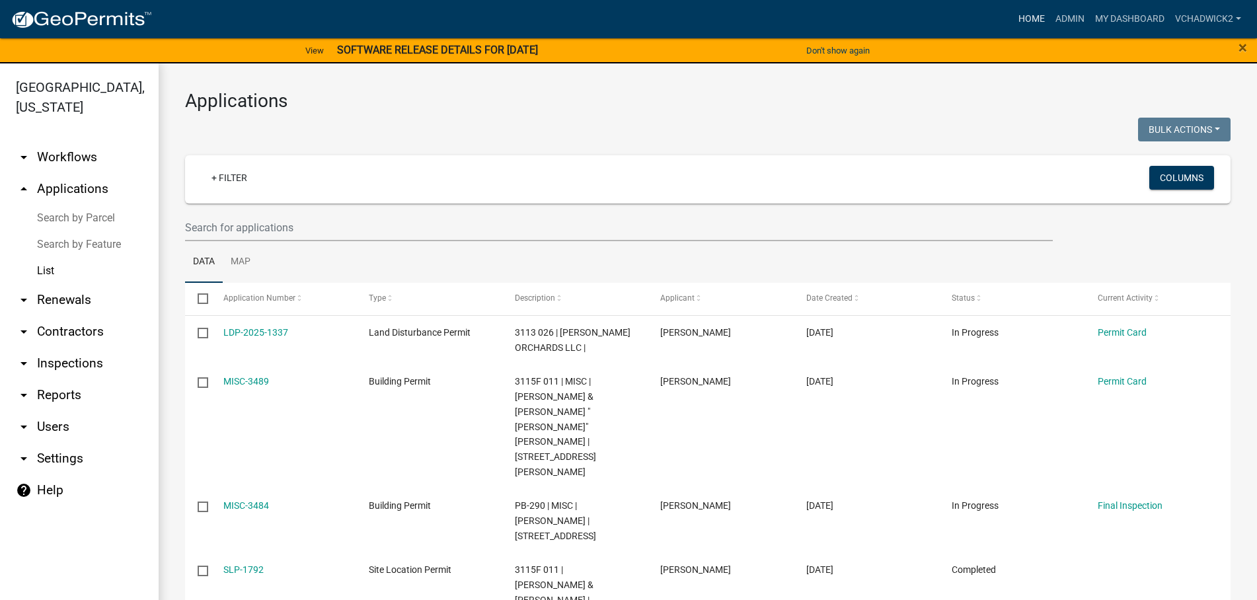
click at [1025, 14] on link "Home" at bounding box center [1031, 19] width 37 height 25
